Goal: Task Accomplishment & Management: Manage account settings

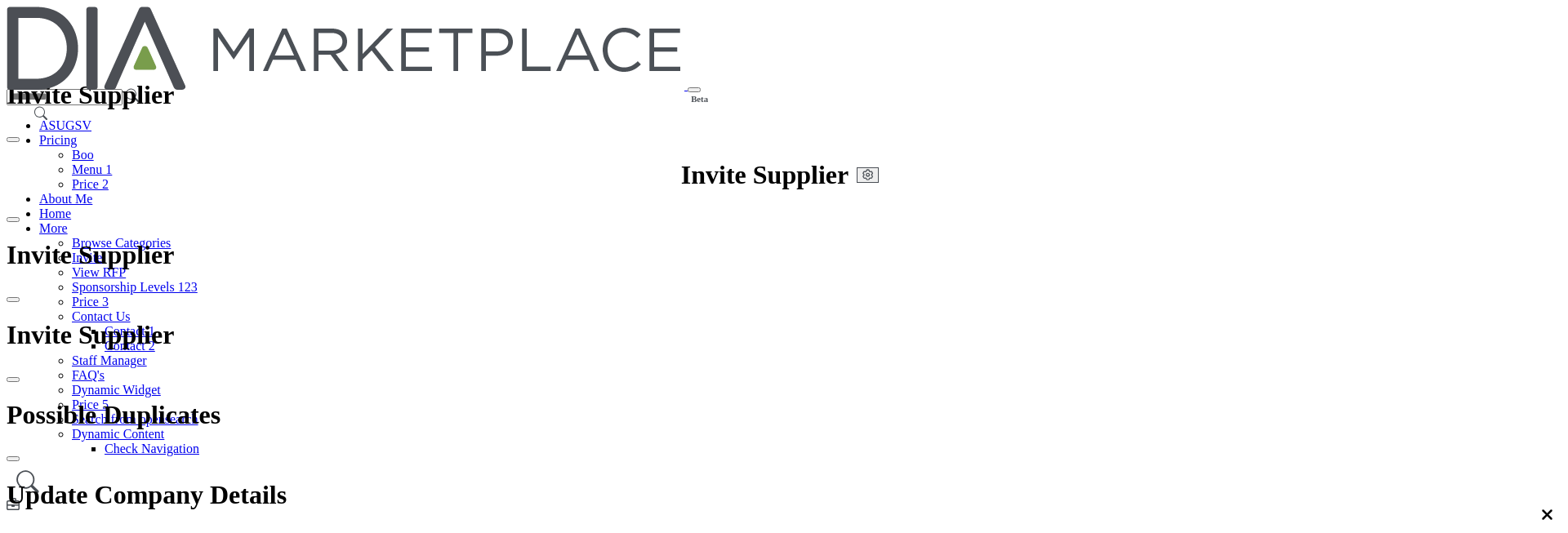
drag, startPoint x: 626, startPoint y: 149, endPoint x: 779, endPoint y: 153, distance: 153.1
